Goal: Task Accomplishment & Management: Use online tool/utility

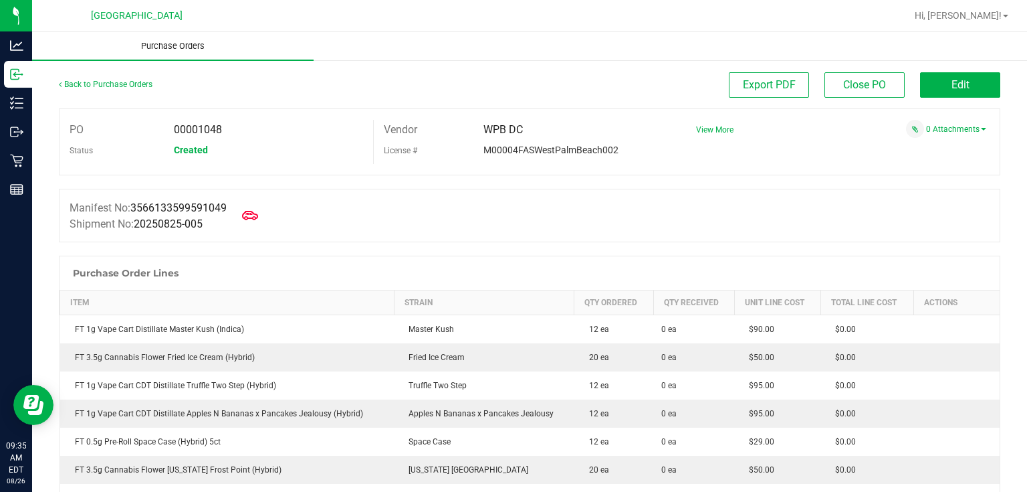
scroll to position [1189, 0]
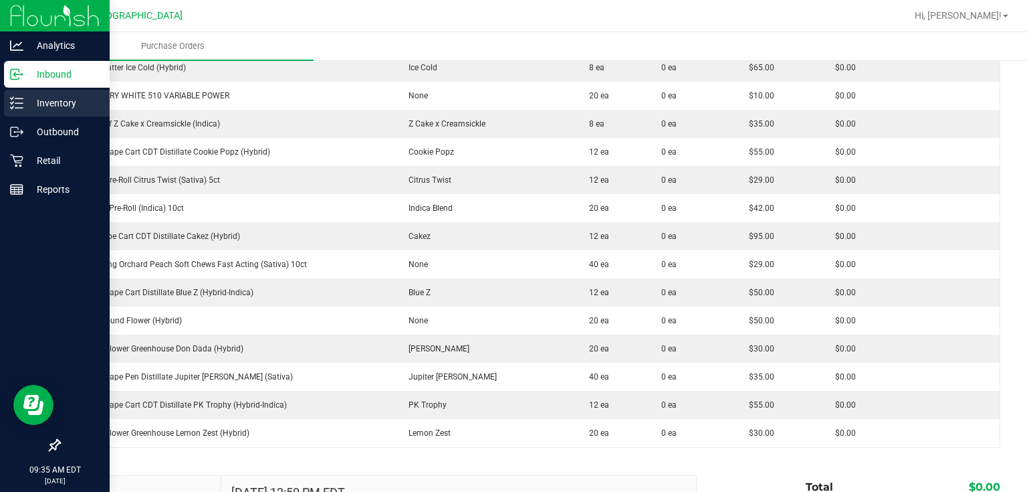
click at [54, 99] on p "Inventory" at bounding box center [63, 103] width 80 height 16
click at [72, 98] on p "Inventory" at bounding box center [63, 103] width 80 height 16
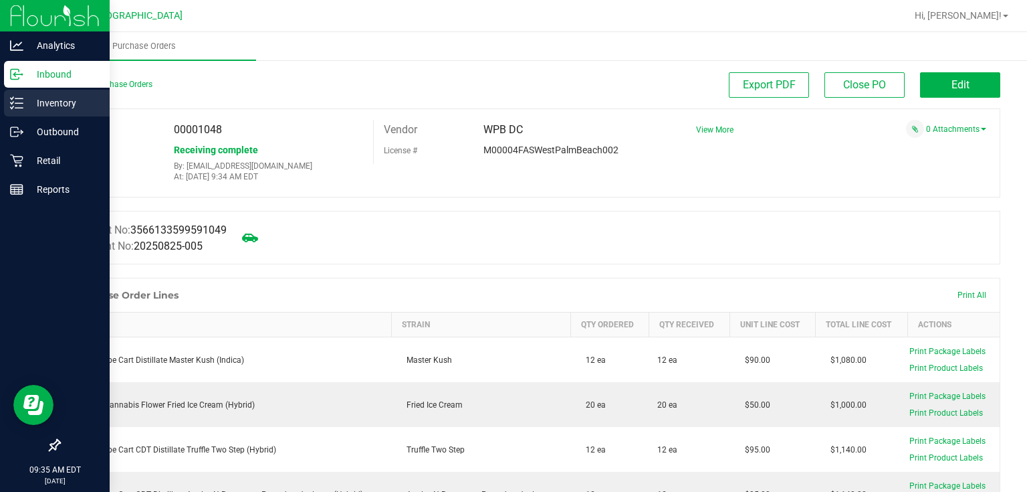
click at [43, 96] on p "Inventory" at bounding box center [63, 103] width 80 height 16
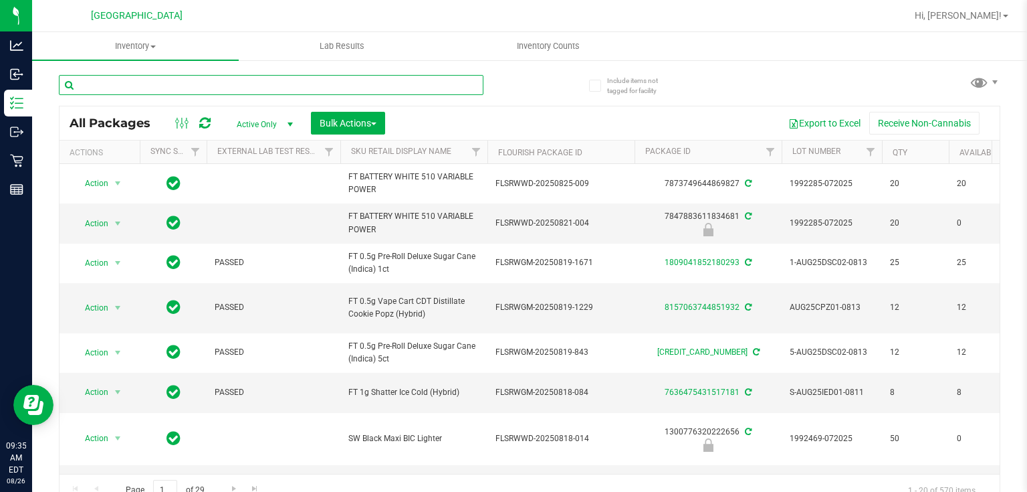
click at [173, 86] on input "text" at bounding box center [271, 85] width 425 height 20
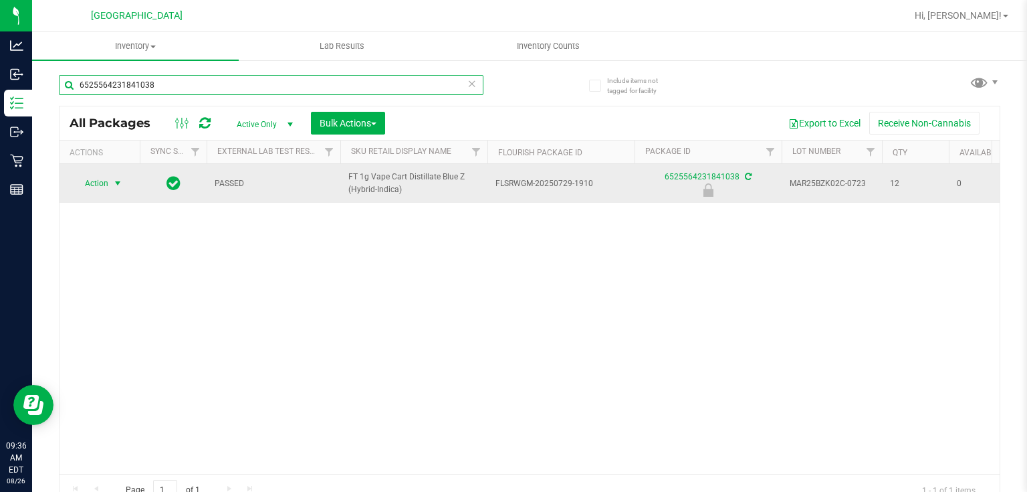
type input "6525564231841038"
click at [115, 185] on span "select" at bounding box center [117, 183] width 11 height 11
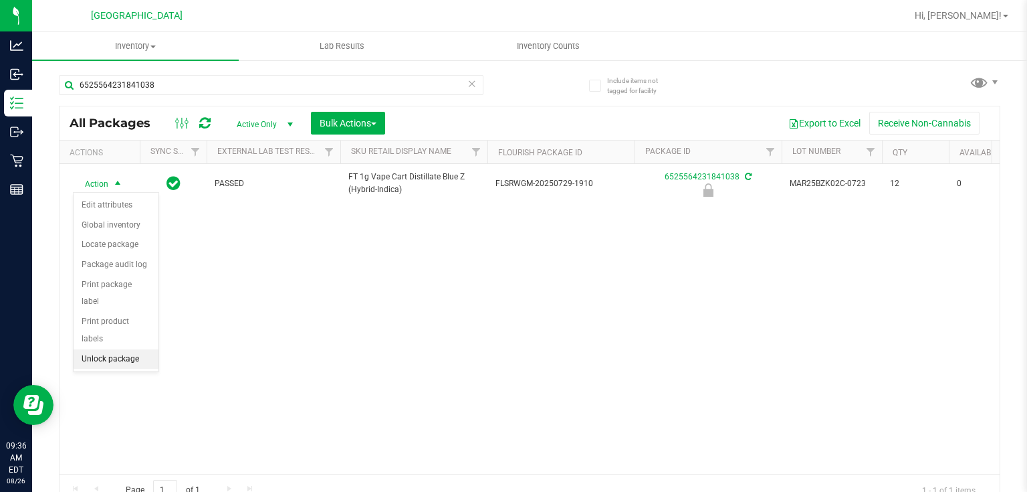
click at [119, 349] on li "Unlock package" at bounding box center [116, 359] width 85 height 20
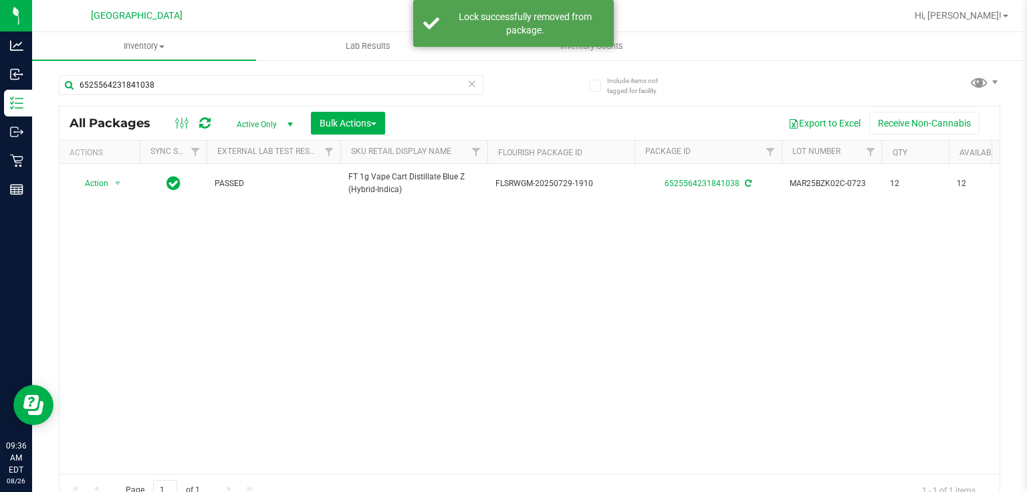
click at [471, 87] on icon at bounding box center [472, 83] width 9 height 16
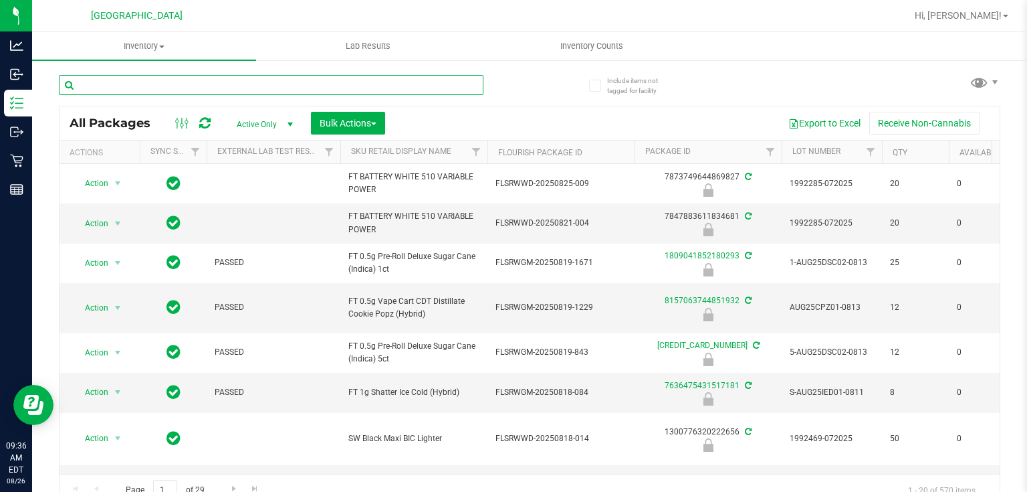
click at [215, 81] on input "text" at bounding box center [271, 85] width 425 height 20
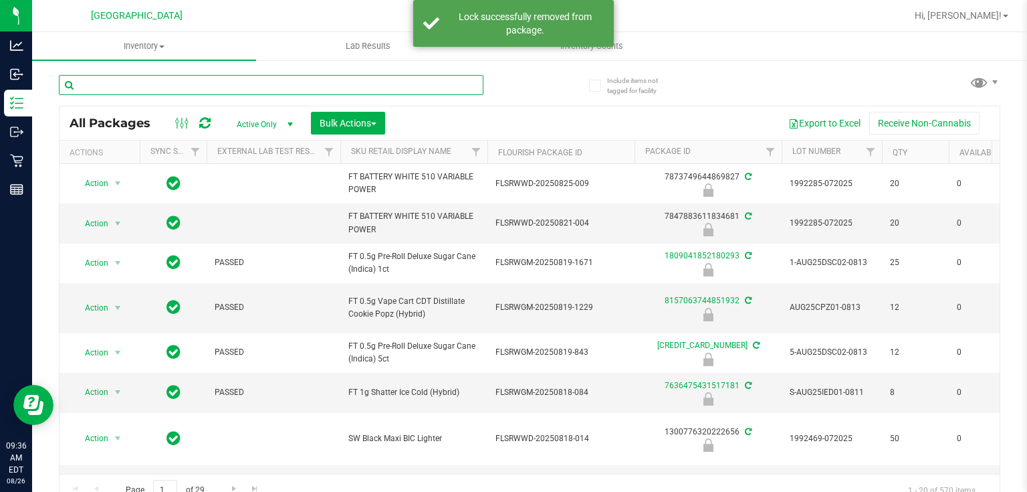
click at [215, 81] on input "text" at bounding box center [271, 85] width 425 height 20
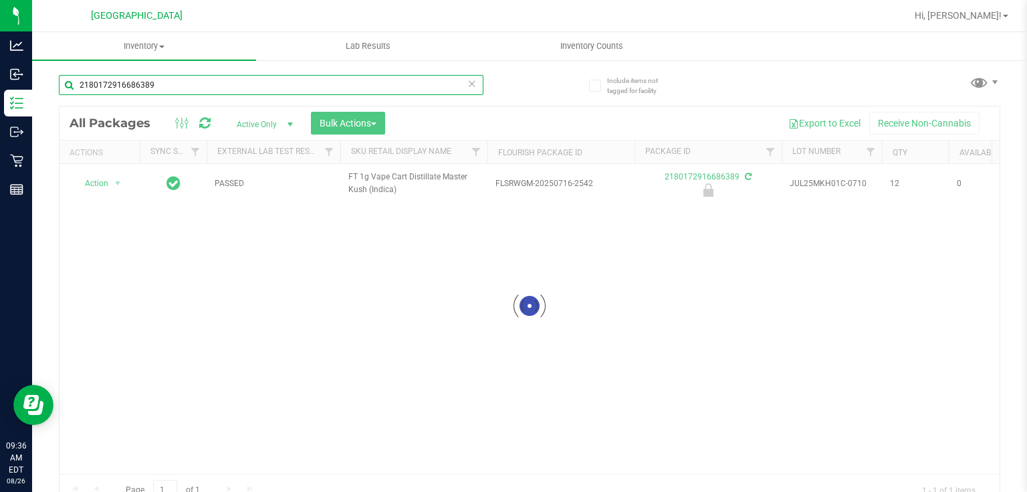
type input "2180172916686389"
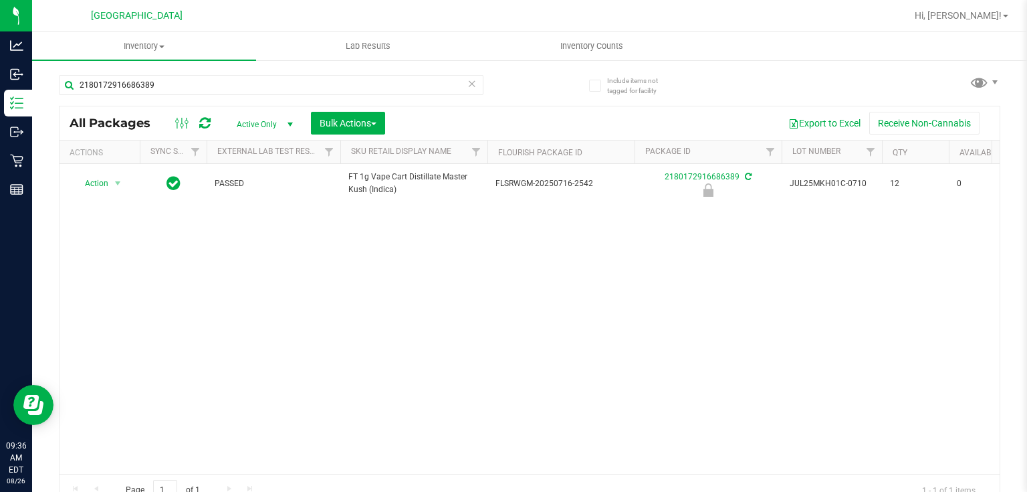
click at [115, 182] on div "Action Action Edit attributes Global inventory Locate package Package audit log…" at bounding box center [100, 183] width 64 height 19
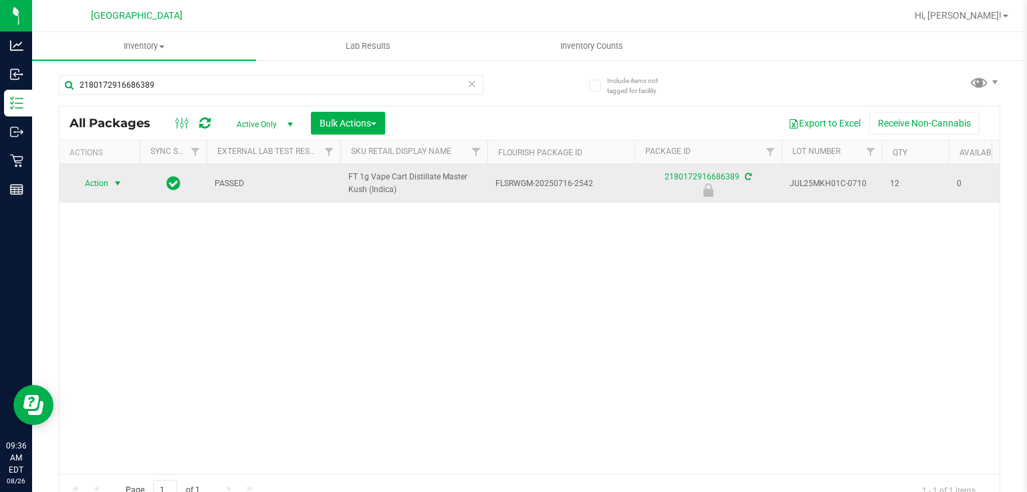
click at [112, 185] on span "select" at bounding box center [117, 183] width 11 height 11
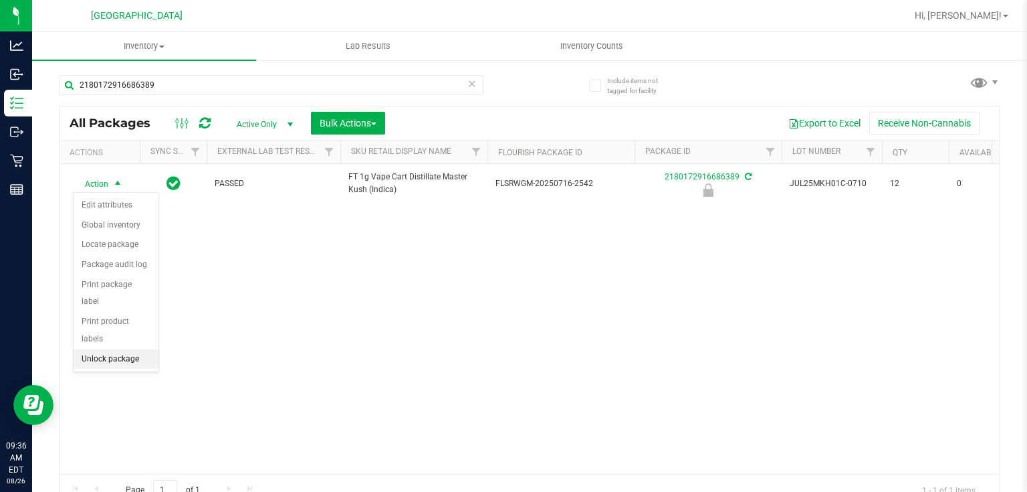
click at [118, 349] on li "Unlock package" at bounding box center [116, 359] width 85 height 20
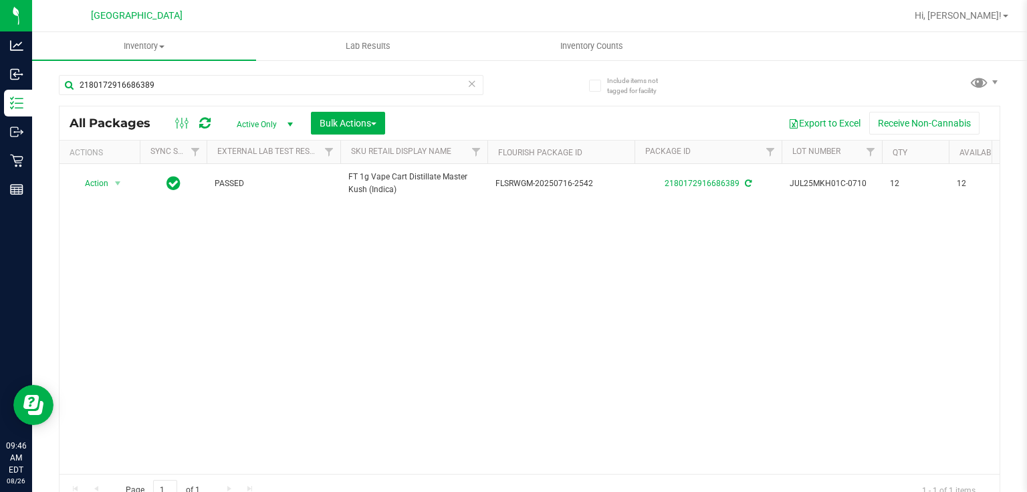
click at [468, 84] on icon at bounding box center [472, 83] width 9 height 16
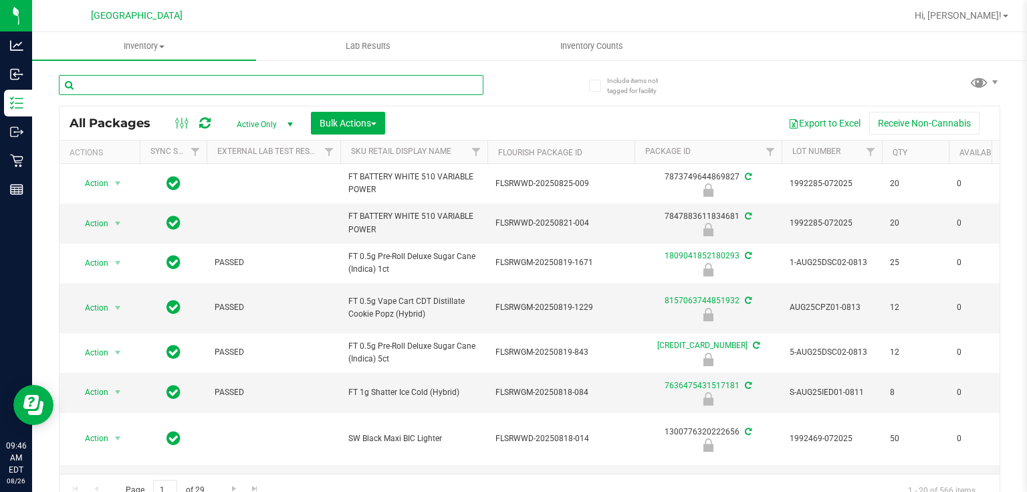
click at [384, 82] on input "text" at bounding box center [271, 85] width 425 height 20
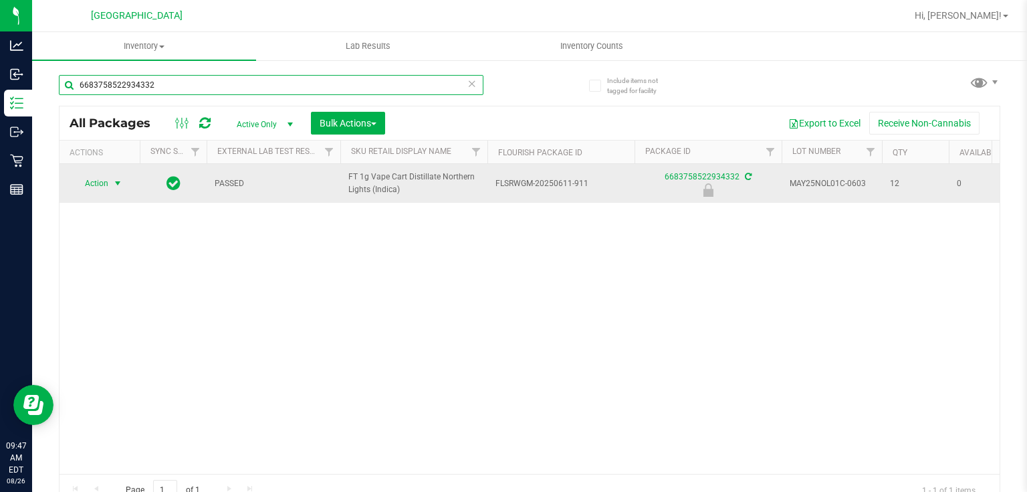
type input "6683758522934332"
click at [116, 182] on span "select" at bounding box center [117, 183] width 11 height 11
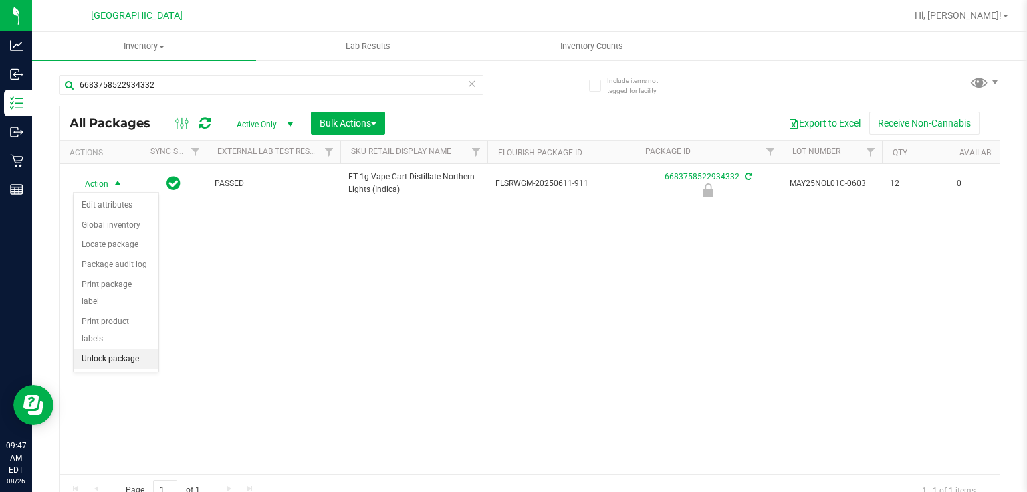
click at [117, 349] on li "Unlock package" at bounding box center [116, 359] width 85 height 20
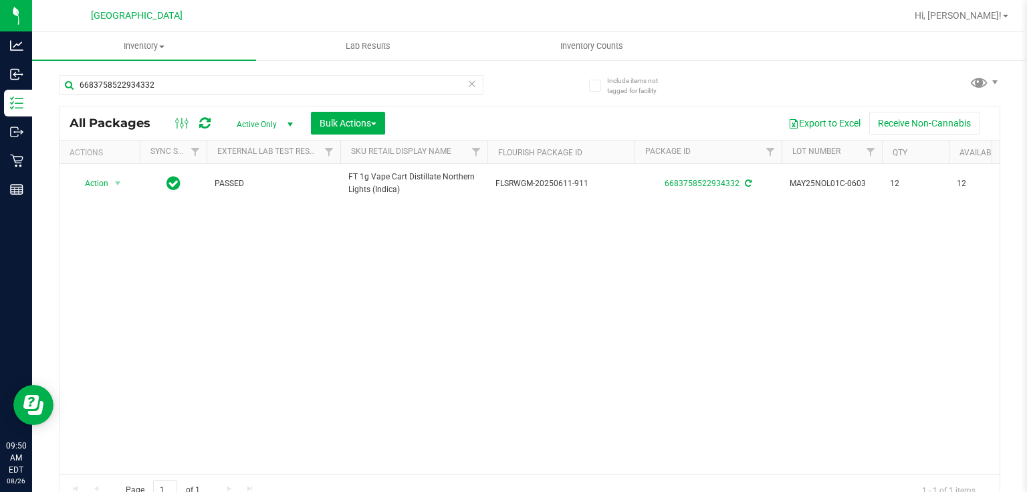
click at [468, 82] on icon at bounding box center [472, 83] width 9 height 16
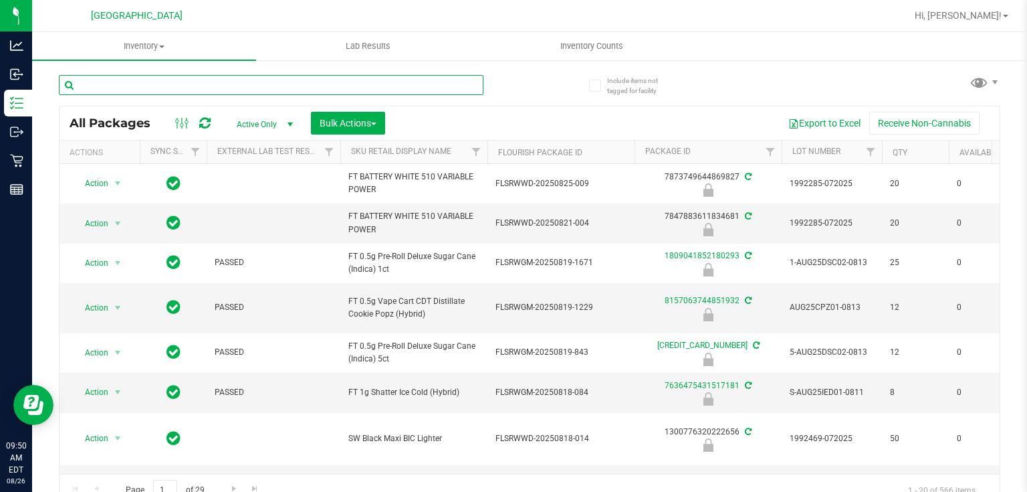
click at [426, 79] on input "text" at bounding box center [271, 85] width 425 height 20
type input "6921844223950988"
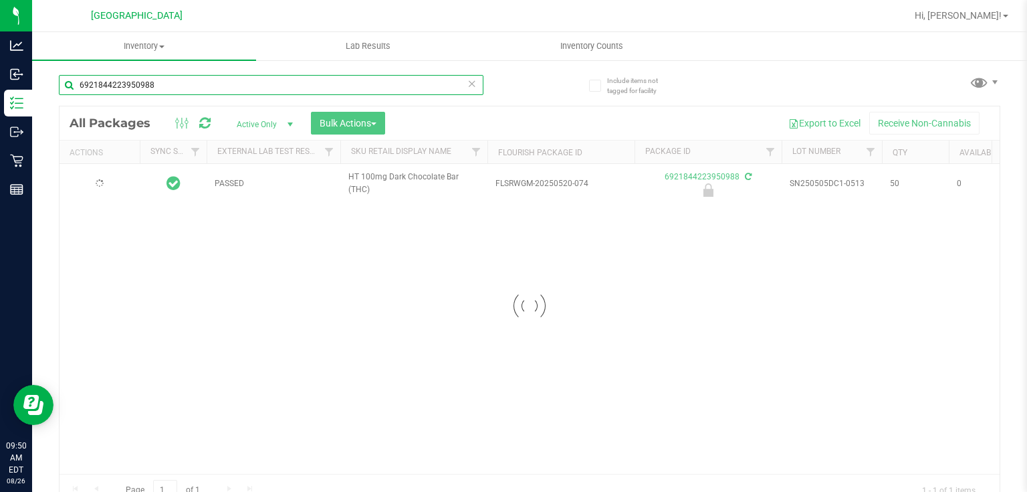
type input "2025-11-15"
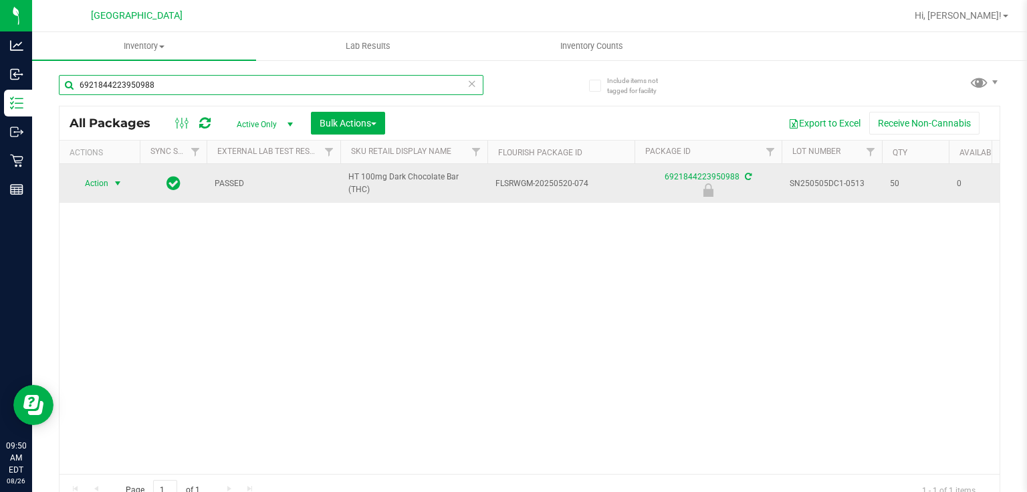
type input "6921844223950988"
click at [116, 182] on span "select" at bounding box center [117, 183] width 11 height 11
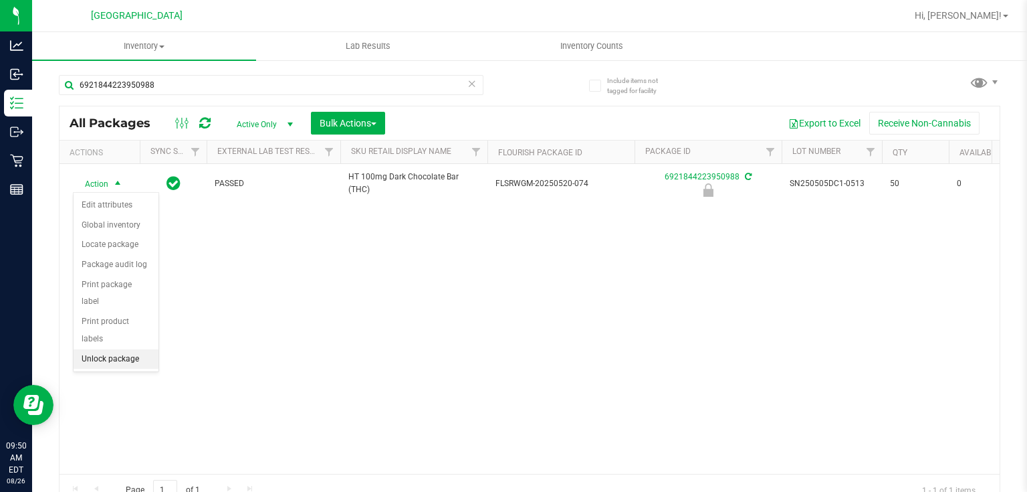
click at [122, 349] on li "Unlock package" at bounding box center [116, 359] width 85 height 20
